Goal: Task Accomplishment & Management: Use online tool/utility

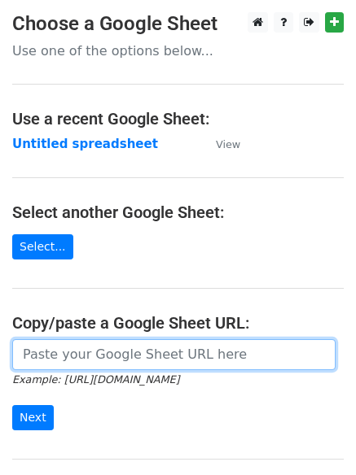
click at [135, 355] on input "url" at bounding box center [173, 354] width 323 height 31
type input "https://docs.google.com/spreadsheets/d/1ot2QMOvrDAHN8X-lAUBX8G2YvtQSQnhjyCNZcVu…"
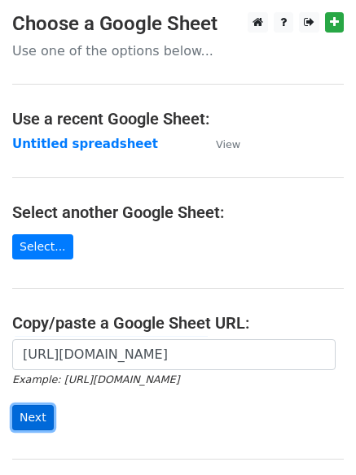
click at [38, 414] on input "Next" at bounding box center [32, 417] width 41 height 25
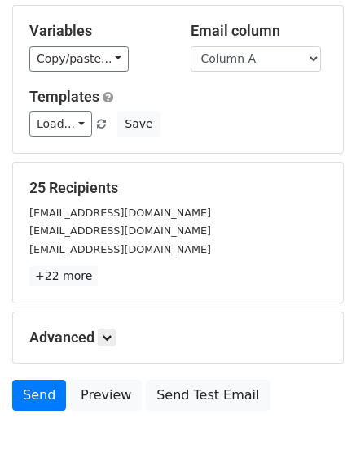
scroll to position [157, 0]
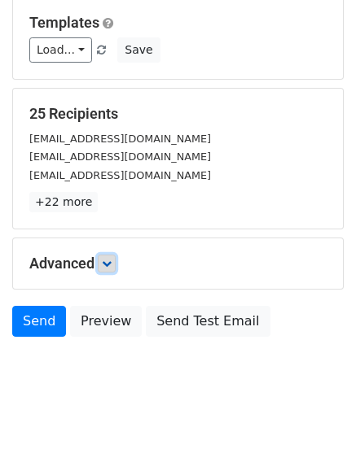
click at [111, 260] on icon at bounding box center [107, 264] width 10 height 10
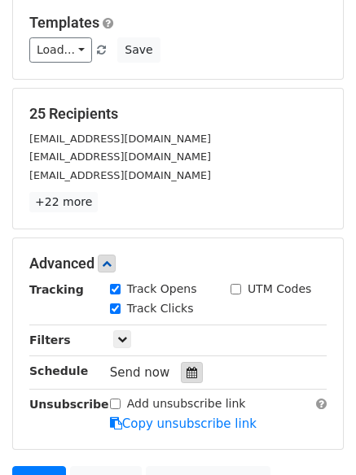
click at [181, 371] on div at bounding box center [192, 372] width 22 height 21
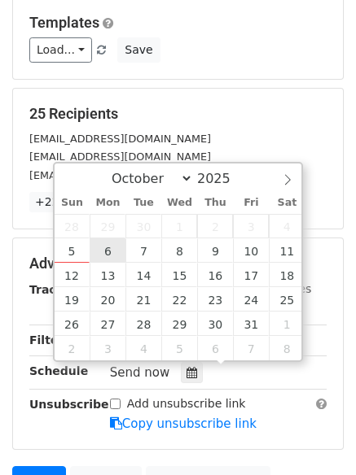
type input "2025-10-06 12:00"
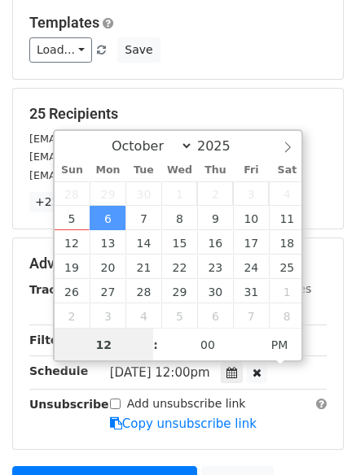
scroll to position [1, 0]
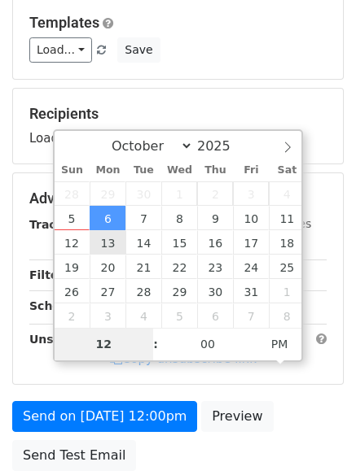
type input "4"
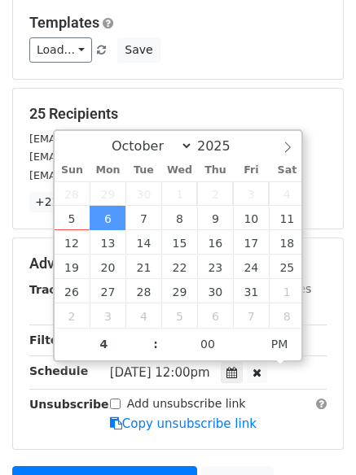
type input "2025-10-06 16:00"
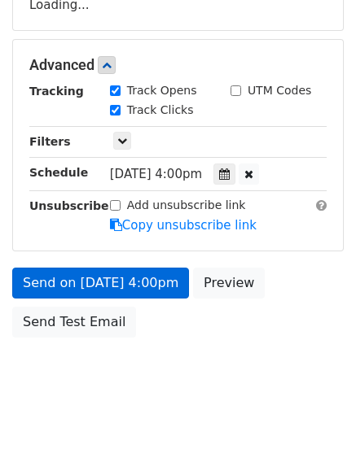
scroll to position [356, 0]
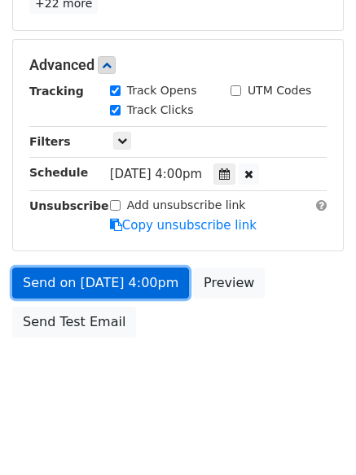
click at [106, 280] on link "Send on Oct 6 at 4:00pm" at bounding box center [100, 283] width 177 height 31
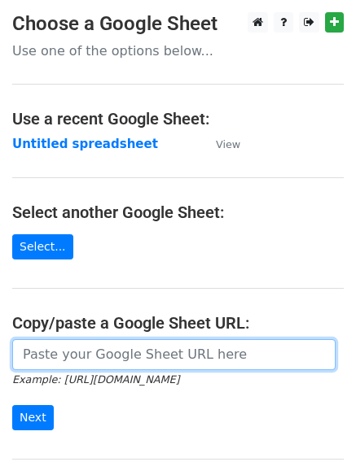
click at [137, 355] on input "url" at bounding box center [173, 354] width 323 height 31
type input "https://docs.google.com/spreadsheets/d/1ot2QMOvrDAHN8X-lAUBX8G2YvtQSQnhjyCNZcVu…"
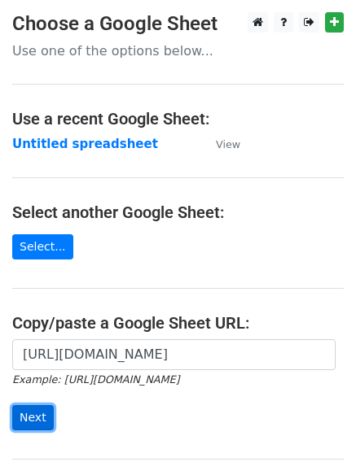
click at [36, 419] on input "Next" at bounding box center [32, 417] width 41 height 25
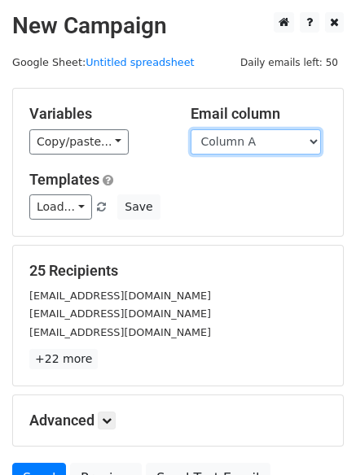
click at [313, 142] on select "Column A Column B Column C Column D" at bounding box center [255, 141] width 130 height 25
select select "Column B"
click at [190, 129] on select "Column A Column B Column C Column D" at bounding box center [255, 141] width 130 height 25
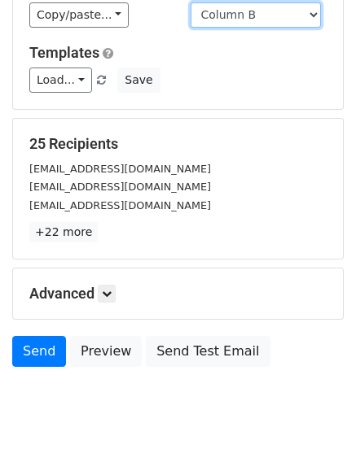
scroll to position [157, 0]
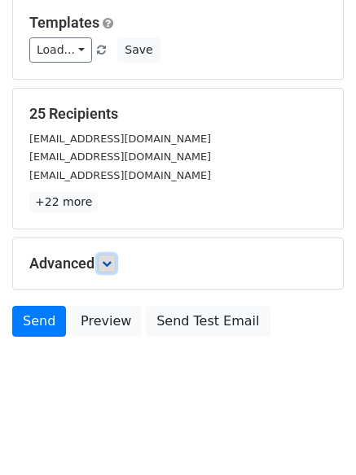
click at [111, 265] on icon at bounding box center [107, 264] width 10 height 10
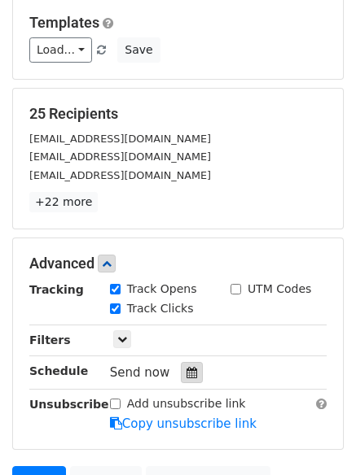
click at [188, 371] on icon at bounding box center [191, 372] width 11 height 11
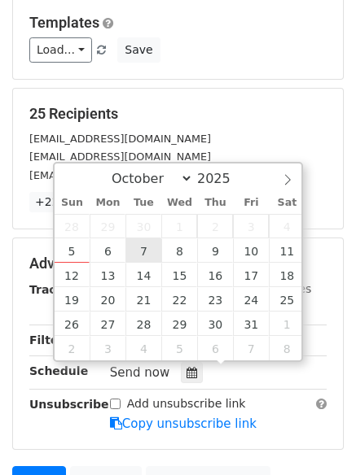
type input "2025-10-07 12:00"
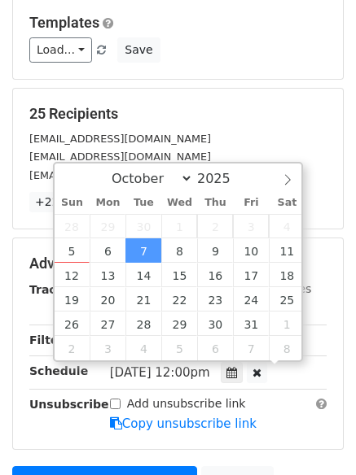
scroll to position [1, 0]
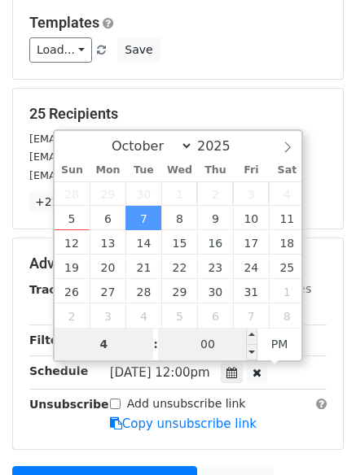
type input "4"
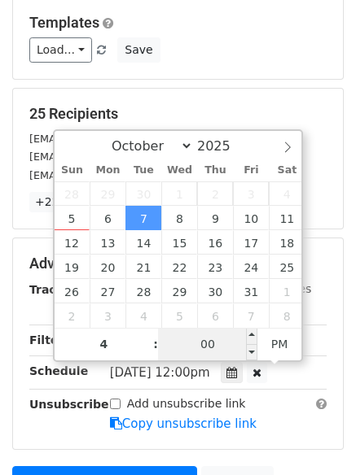
type input "2025-10-07 16:00"
type input "04"
click at [213, 347] on input "00" at bounding box center [207, 344] width 99 height 33
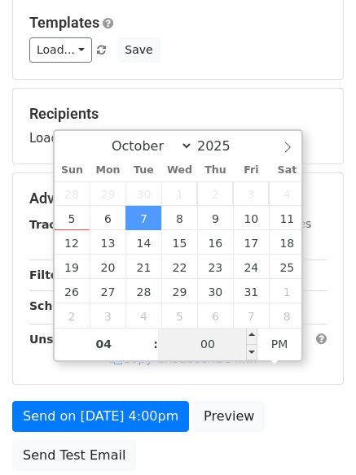
type input "1"
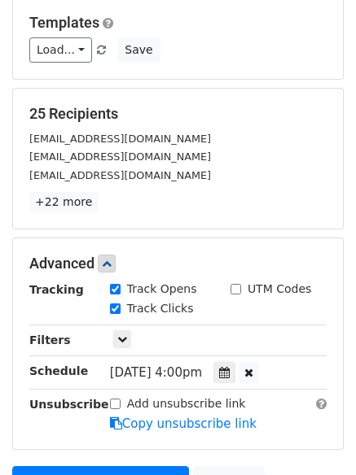
type input "2025-10-07 16:01"
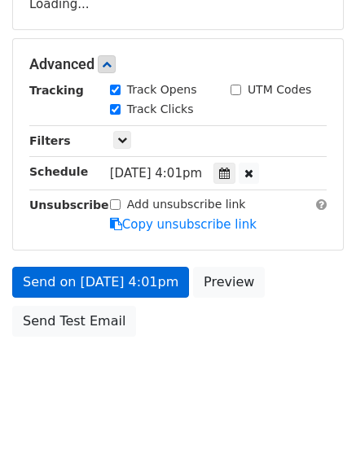
scroll to position [290, 0]
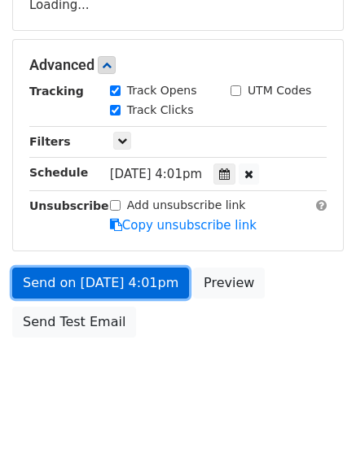
click at [80, 279] on link "Send on Oct 7 at 4:01pm" at bounding box center [100, 283] width 177 height 31
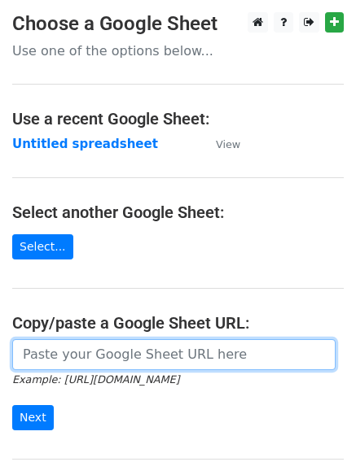
click at [111, 355] on input "url" at bounding box center [173, 354] width 323 height 31
type input "https://docs.google.com/spreadsheets/d/1ot2QMOvrDAHN8X-lAUBX8G2YvtQSQnhjyCNZcVu…"
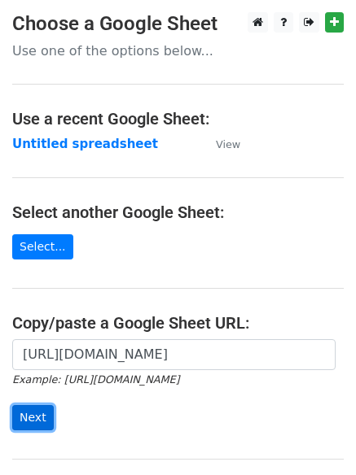
click at [30, 417] on input "Next" at bounding box center [32, 417] width 41 height 25
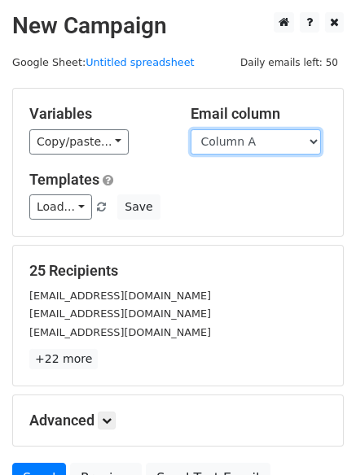
click at [312, 139] on select "Column A Column B Column C Column D" at bounding box center [255, 141] width 130 height 25
select select "Column C"
click at [190, 129] on select "Column A Column B Column C Column D" at bounding box center [255, 141] width 130 height 25
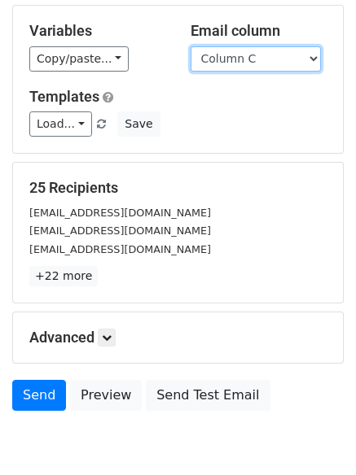
scroll to position [92, 0]
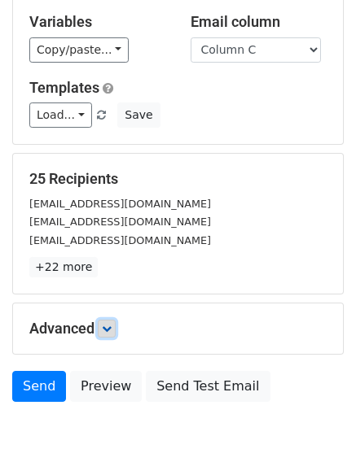
click at [111, 325] on icon at bounding box center [107, 329] width 10 height 10
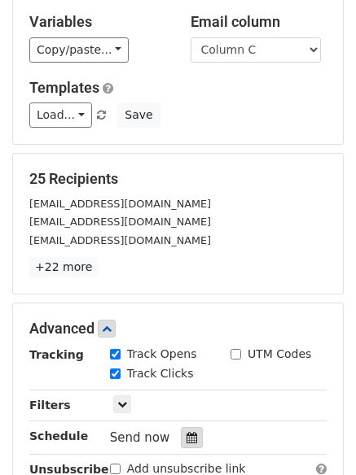
click at [186, 436] on icon at bounding box center [191, 437] width 11 height 11
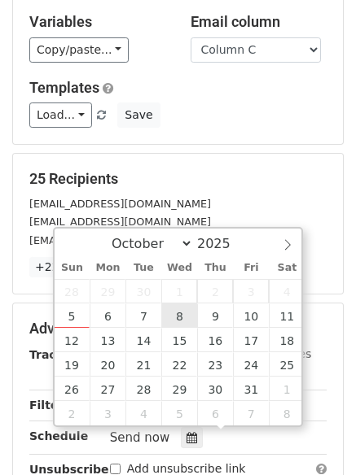
type input "2025-10-08 12:00"
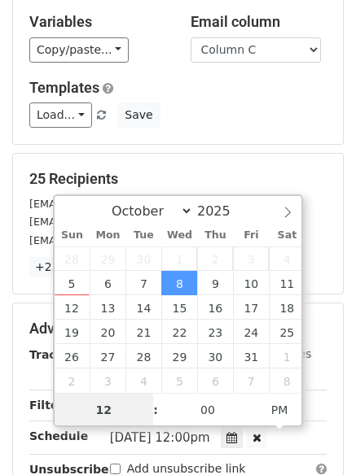
scroll to position [1, 0]
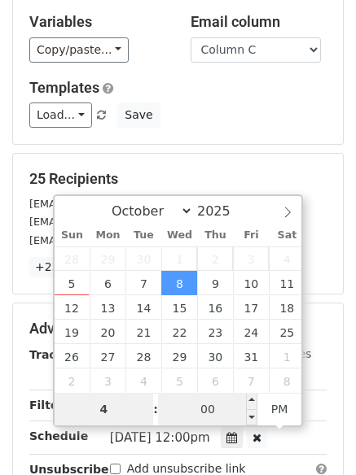
type input "4"
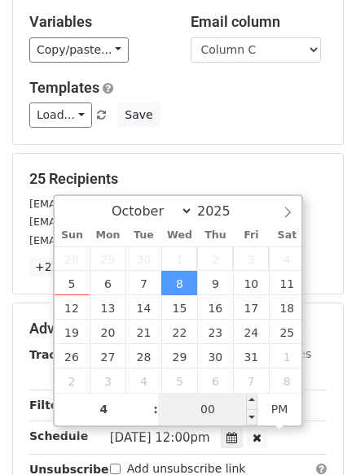
type input "2025-10-08 16:00"
type input "04"
click at [213, 411] on input "00" at bounding box center [207, 409] width 99 height 33
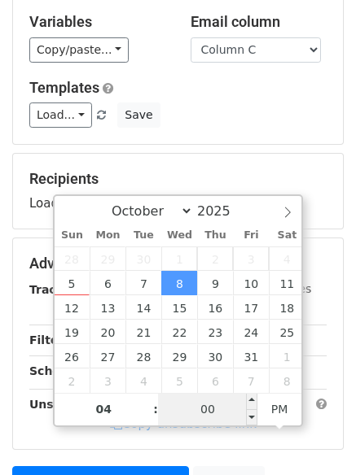
type input "4"
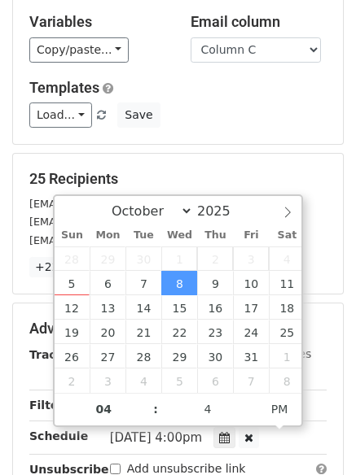
type input "2025-10-08 16:04"
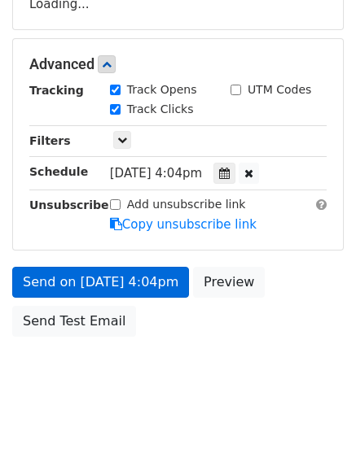
scroll to position [290, 0]
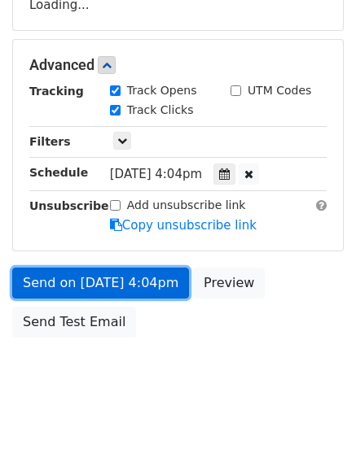
click at [53, 286] on link "Send on Oct 8 at 4:04pm" at bounding box center [100, 283] width 177 height 31
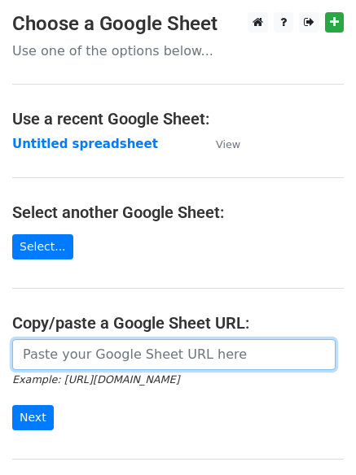
click at [112, 356] on input "url" at bounding box center [173, 354] width 323 height 31
type input "[URL][DOMAIN_NAME]"
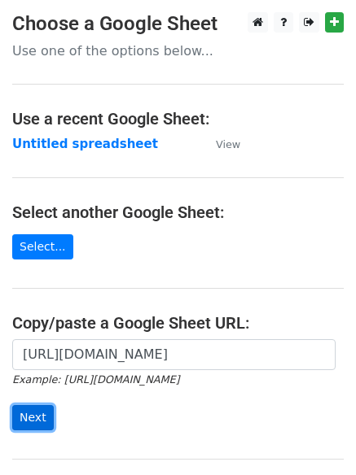
click at [22, 419] on input "Next" at bounding box center [32, 417] width 41 height 25
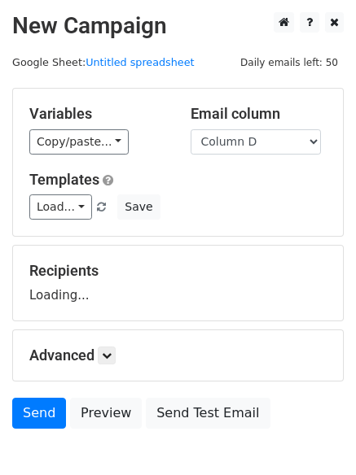
select select "Column D"
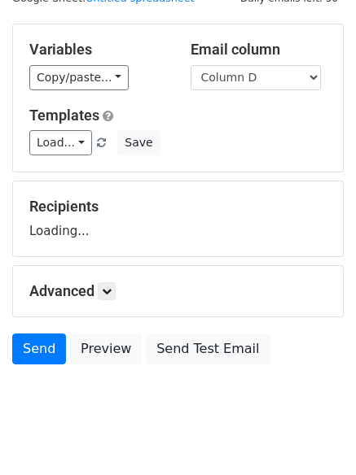
scroll to position [92, 0]
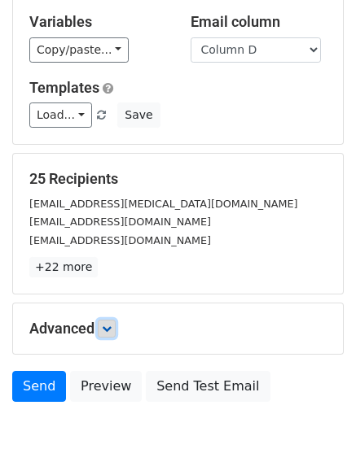
click at [110, 324] on icon at bounding box center [107, 329] width 10 height 10
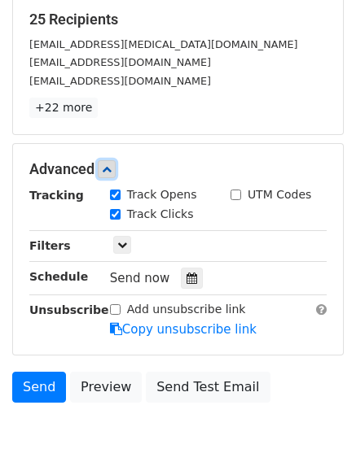
scroll to position [255, 0]
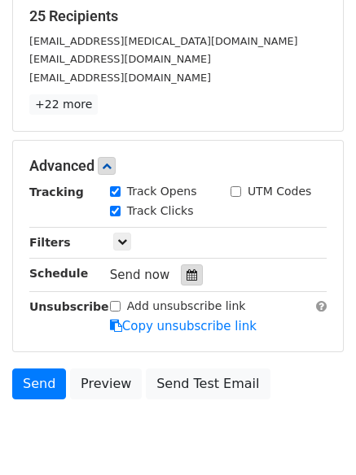
click at [186, 275] on icon at bounding box center [191, 274] width 11 height 11
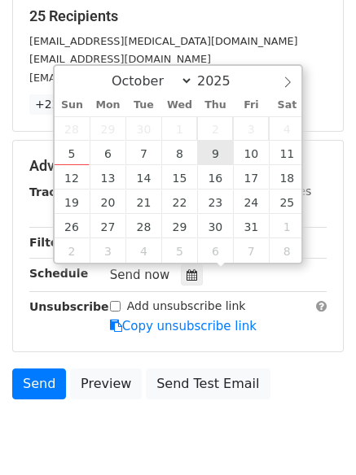
type input "2025-10-09 12:00"
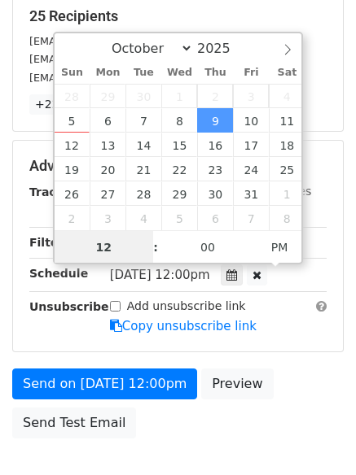
scroll to position [1, 0]
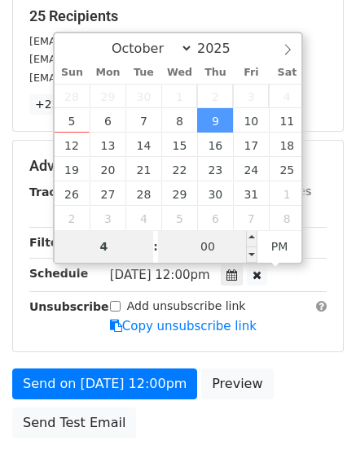
type input "4"
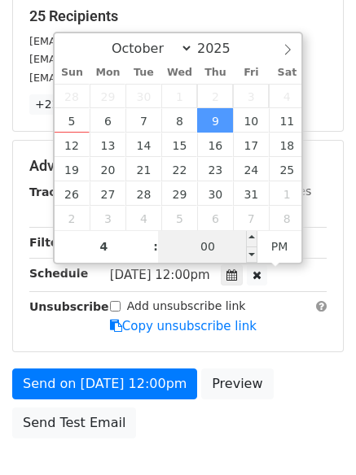
type input "2025-10-09 16:00"
type input "04"
click at [208, 254] on input "00" at bounding box center [207, 246] width 99 height 33
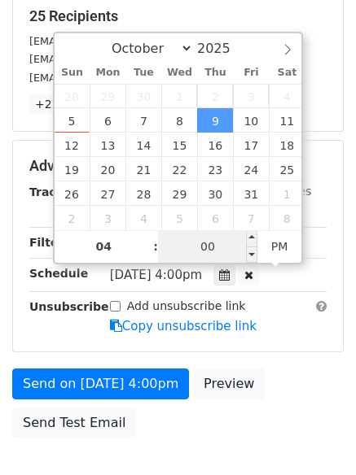
type input "7"
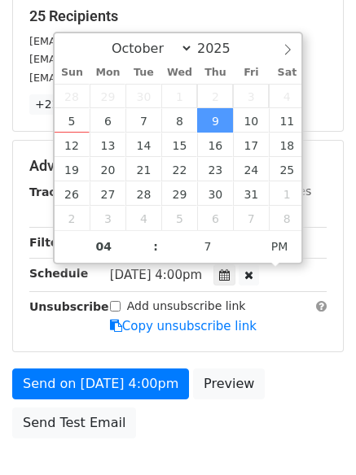
type input "2025-10-09 16:07"
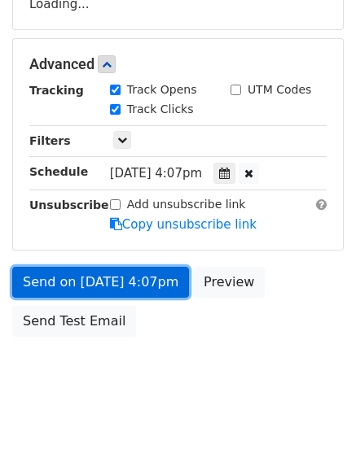
scroll to position [290, 0]
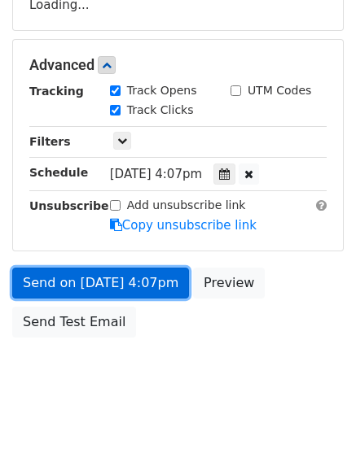
click at [79, 275] on link "Send on Oct 9 at 4:07pm" at bounding box center [100, 283] width 177 height 31
